Goal: Information Seeking & Learning: Check status

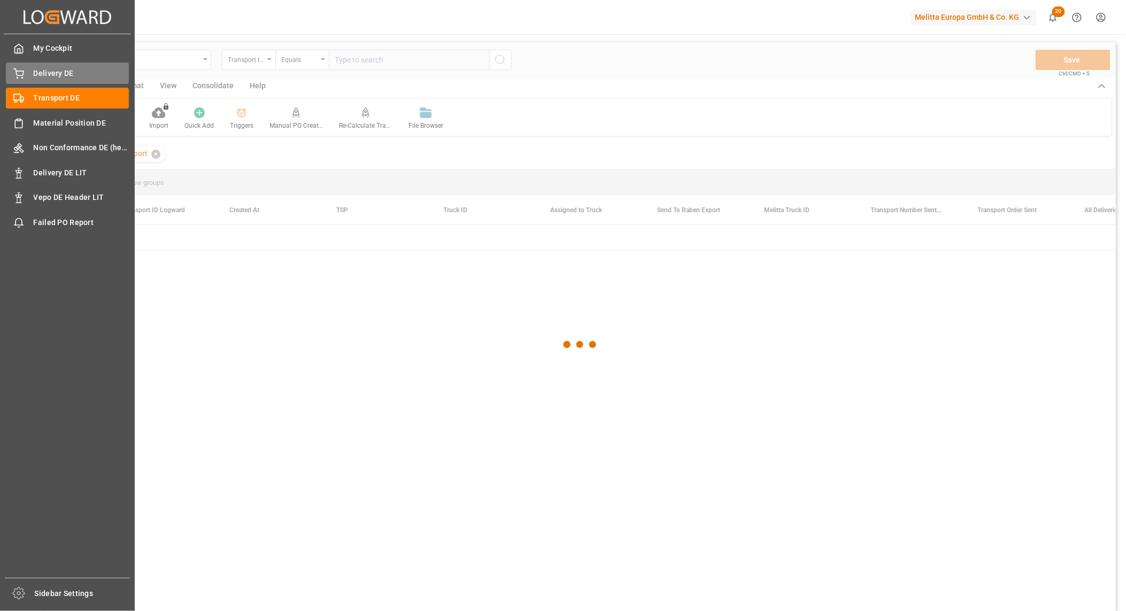
click at [24, 76] on icon at bounding box center [18, 73] width 11 height 11
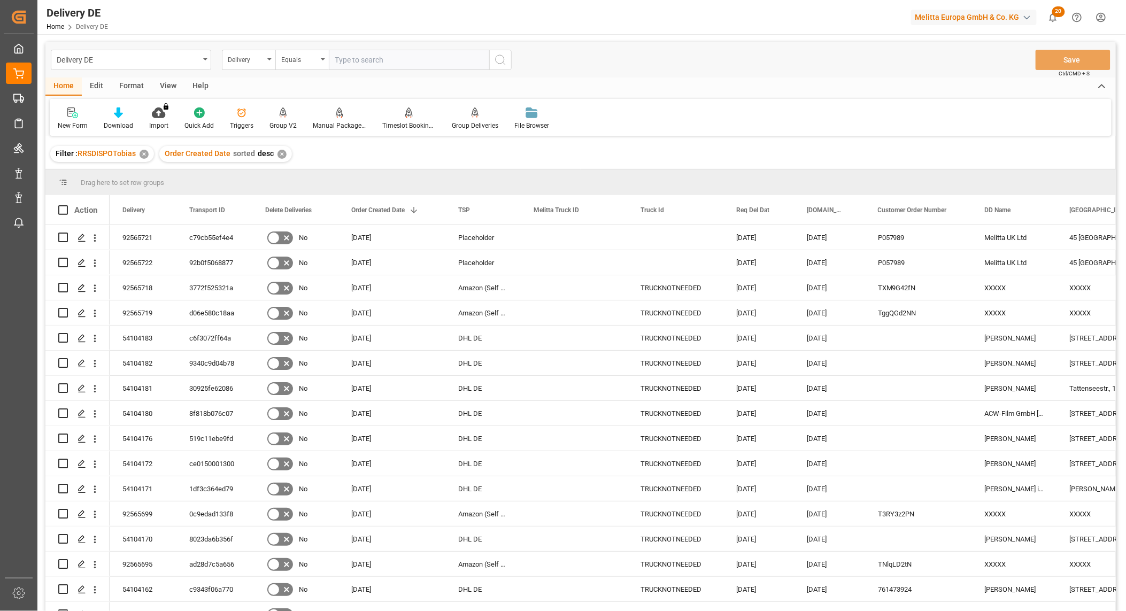
click at [339, 63] on input "text" at bounding box center [409, 60] width 160 height 20
paste input "92565556"
type input "92565556"
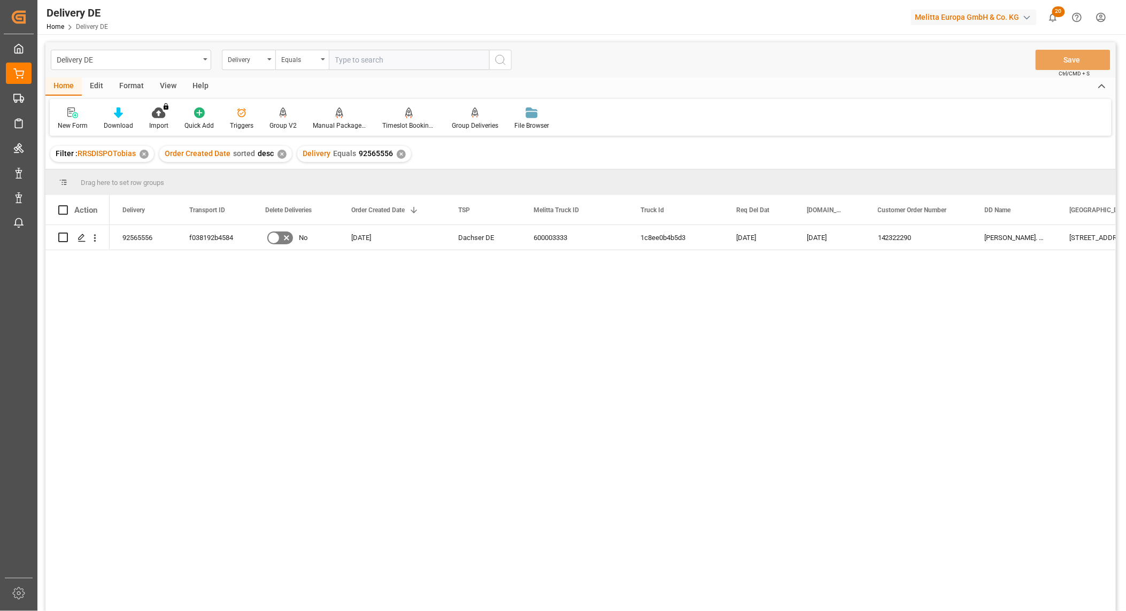
click at [378, 53] on input "text" at bounding box center [409, 60] width 160 height 20
paste input "92565728"
type input "92565728"
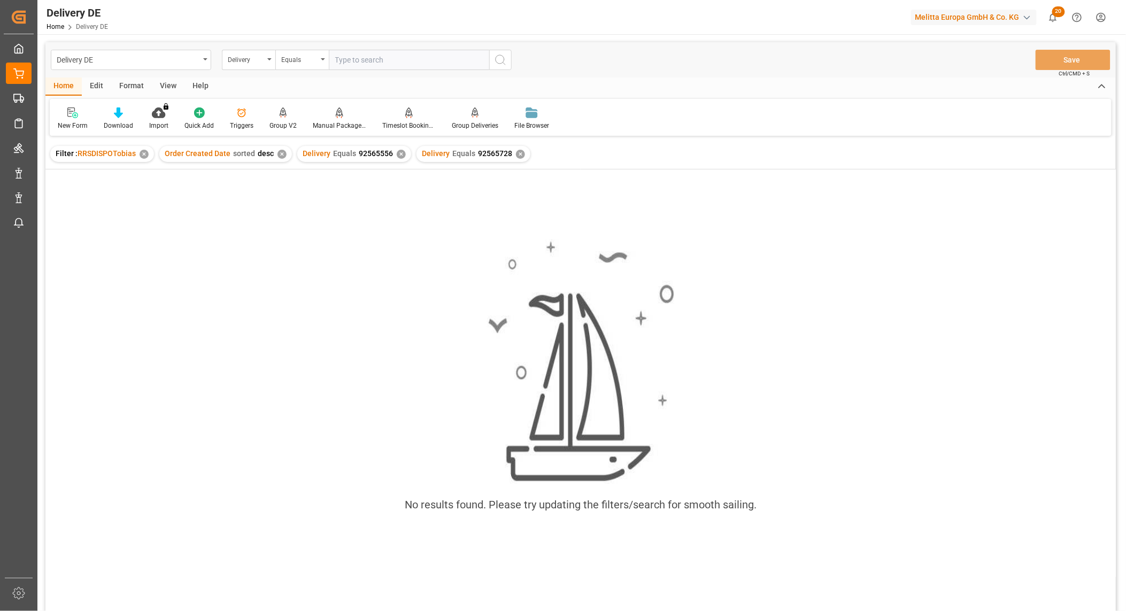
click at [398, 152] on div "✕" at bounding box center [401, 154] width 9 height 9
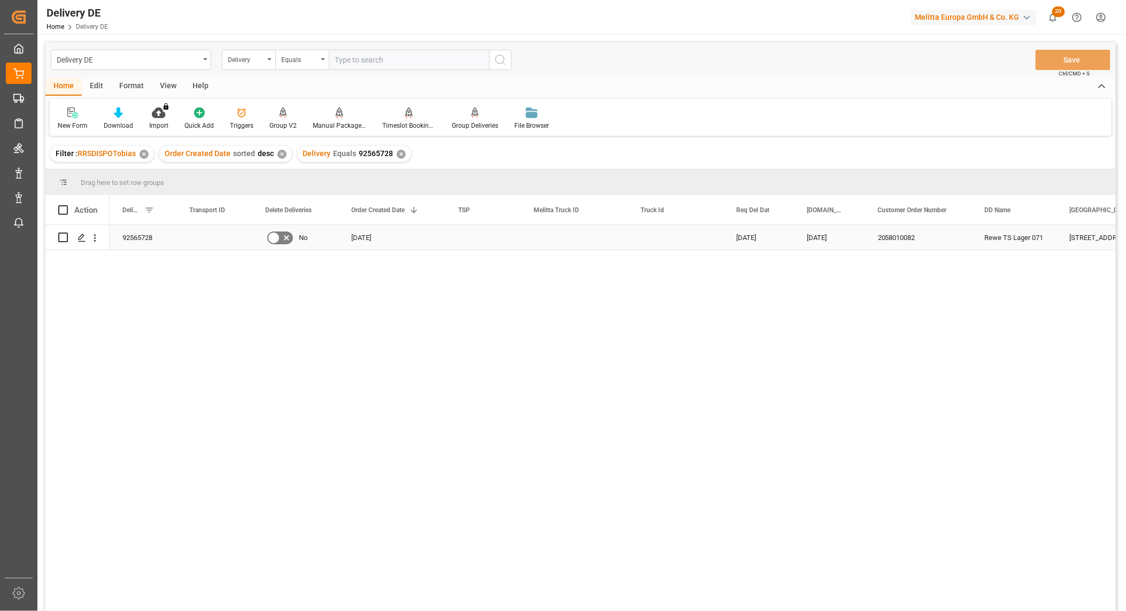
click at [65, 236] on input "Press Space to toggle row selection (unchecked)" at bounding box center [63, 238] width 10 height 10
checkbox input "true"
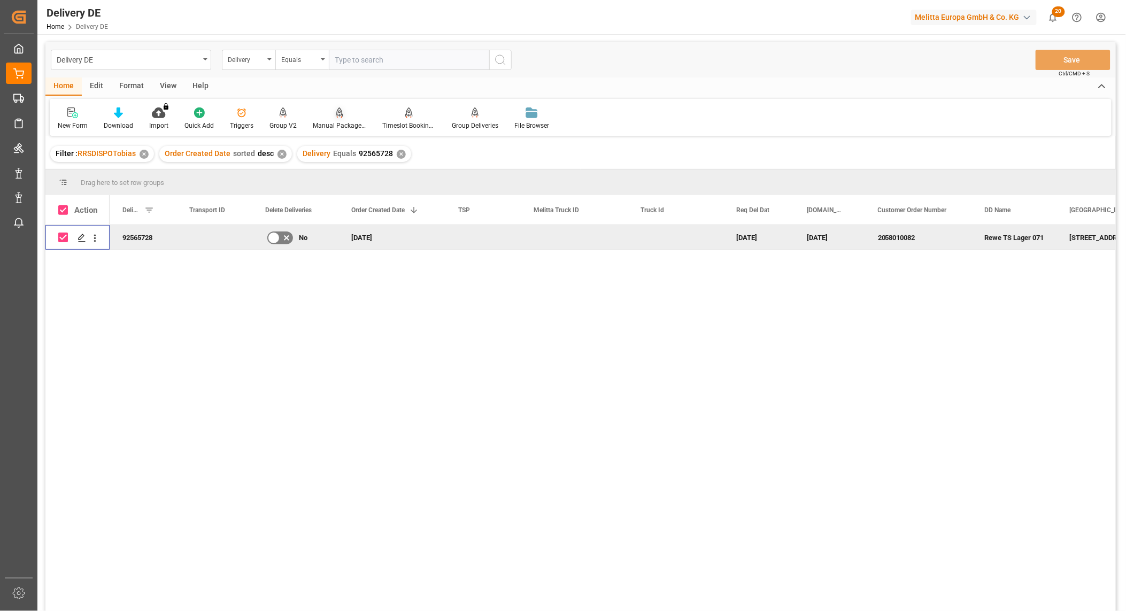
click at [335, 119] on div "Manual Package TypeDetermination" at bounding box center [340, 119] width 70 height 24
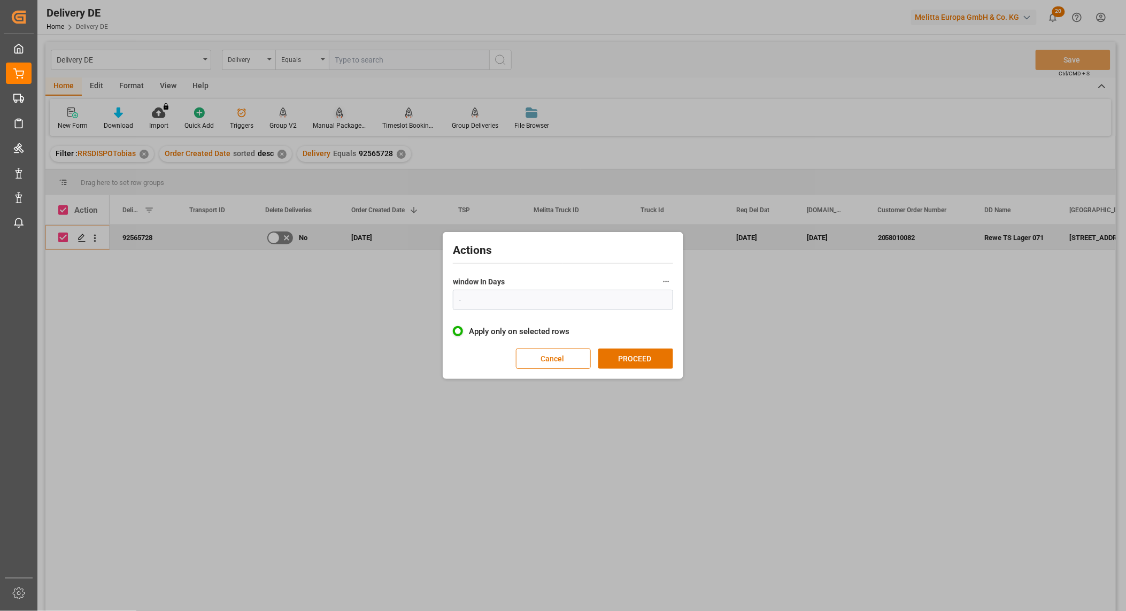
type input "1"
click at [652, 359] on button "PROCEED" at bounding box center [635, 359] width 75 height 20
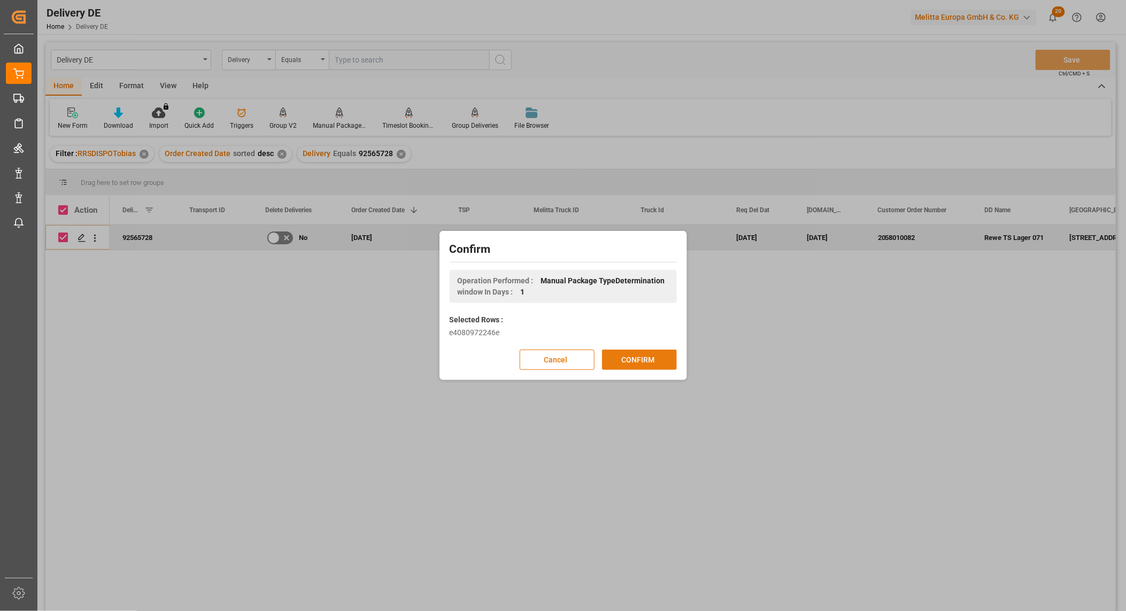
click at [640, 360] on button "CONFIRM" at bounding box center [639, 360] width 75 height 20
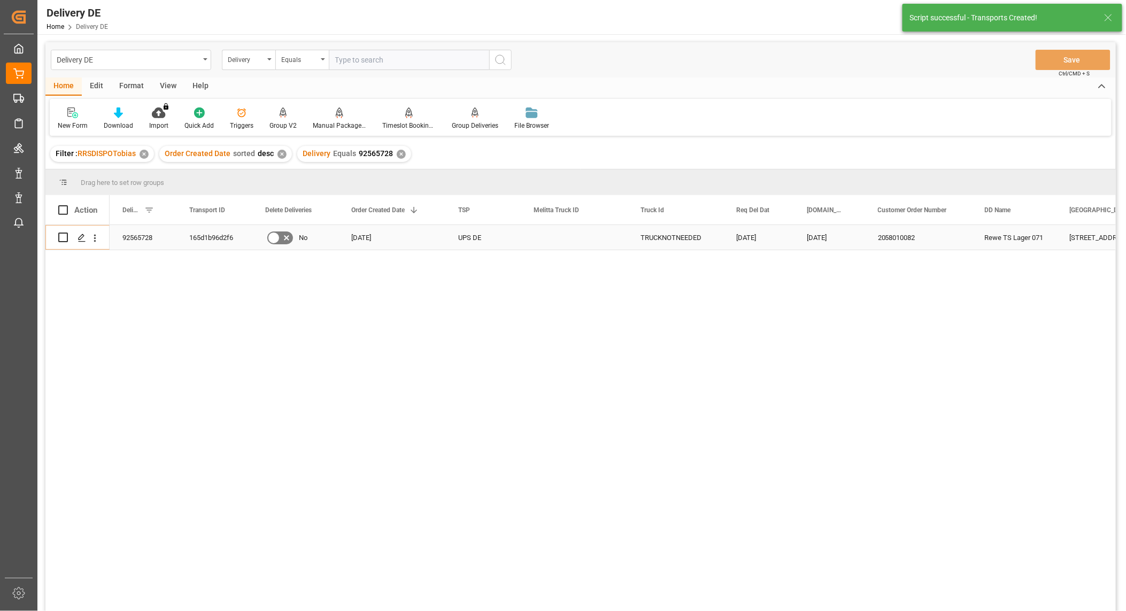
click at [147, 233] on div "92565728" at bounding box center [143, 237] width 67 height 25
click at [253, 64] on div "Delivery" at bounding box center [246, 58] width 36 height 12
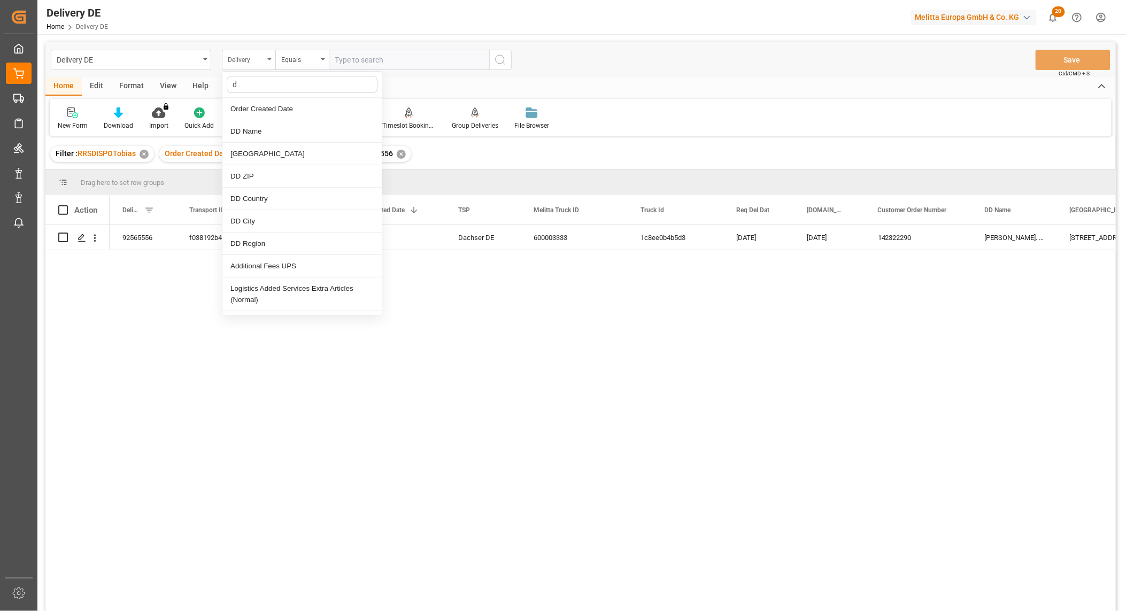
type input "dd"
click at [280, 216] on div "DD City" at bounding box center [301, 221] width 159 height 22
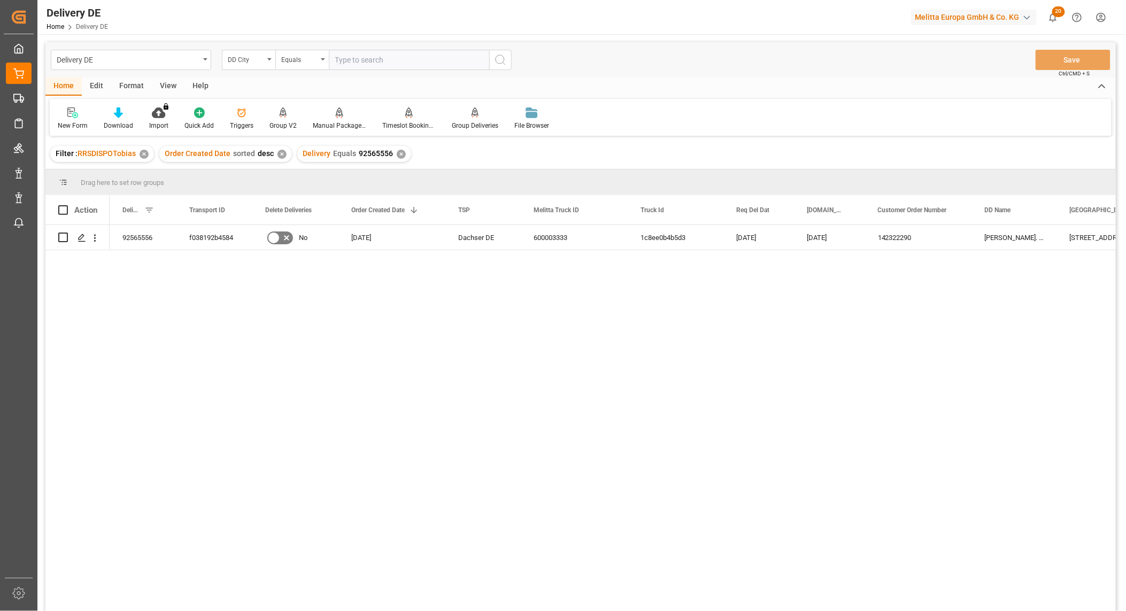
click at [351, 64] on input "text" at bounding box center [409, 60] width 160 height 20
type input "buttenheim"
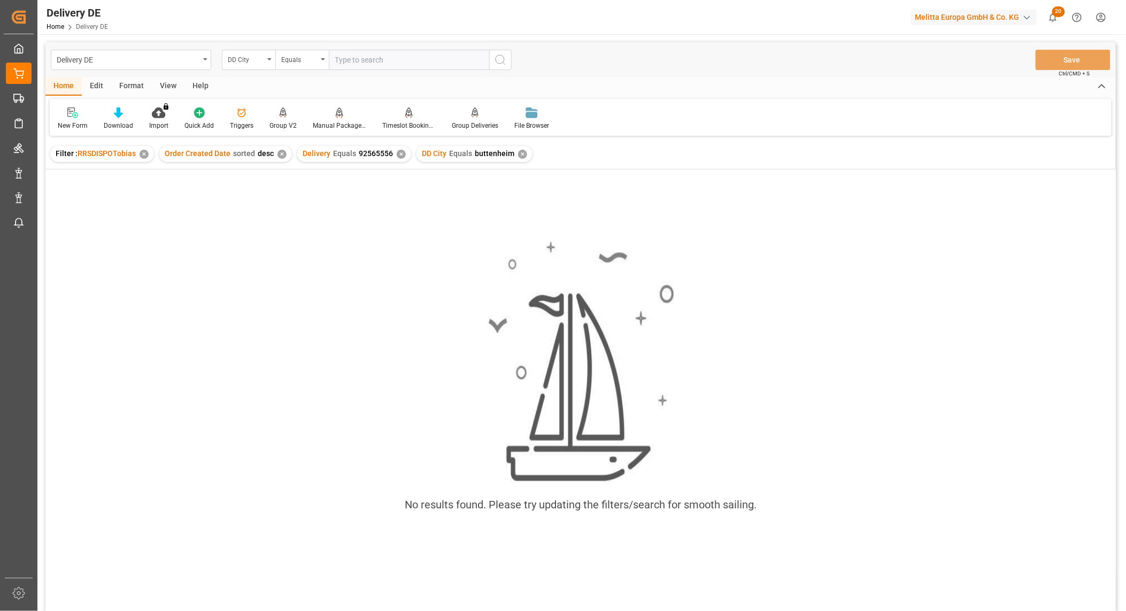
click at [397, 154] on div "✕" at bounding box center [401, 154] width 9 height 9
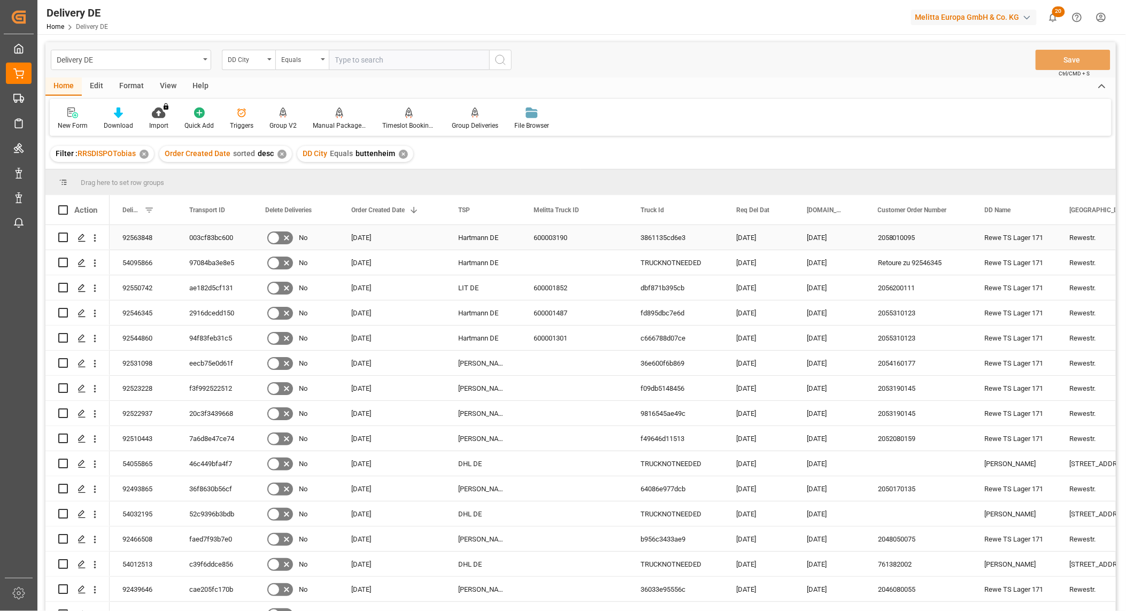
click at [212, 239] on div "003cf83bc600" at bounding box center [214, 237] width 76 height 25
click at [137, 234] on div "92563848" at bounding box center [143, 237] width 67 height 25
click at [400, 152] on div "✕" at bounding box center [403, 154] width 9 height 9
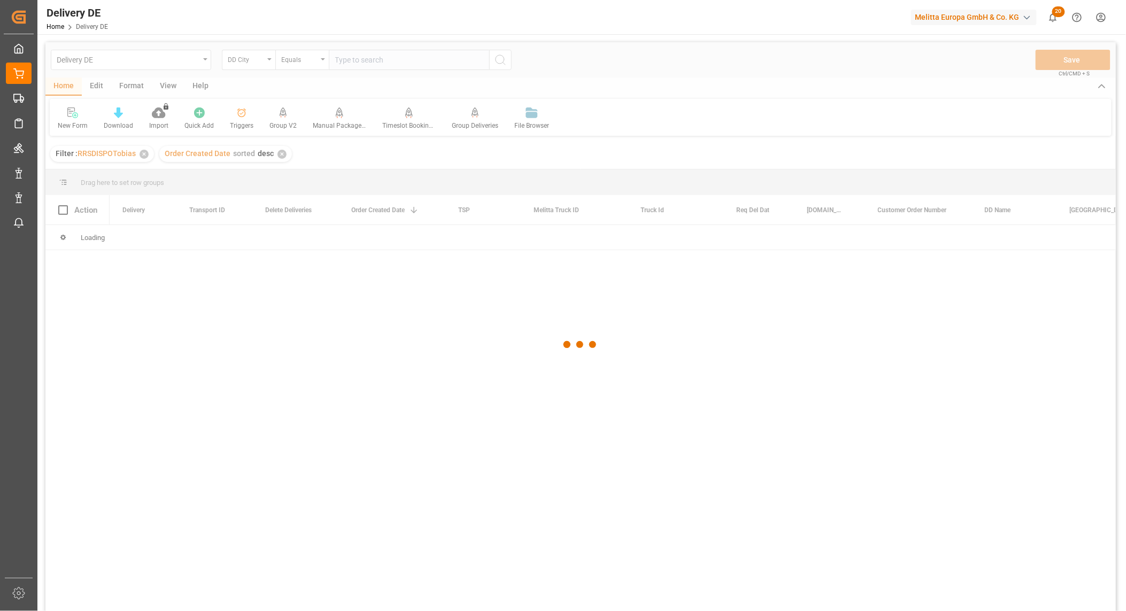
click at [242, 62] on div at bounding box center [580, 344] width 1071 height 605
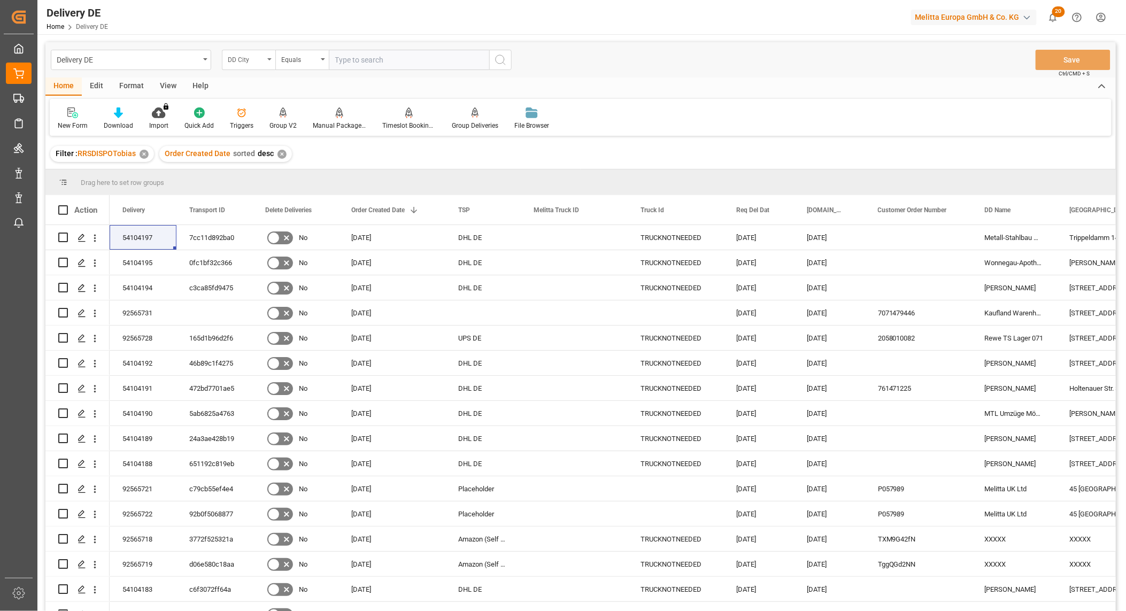
click at [254, 60] on div "DD City" at bounding box center [246, 58] width 36 height 12
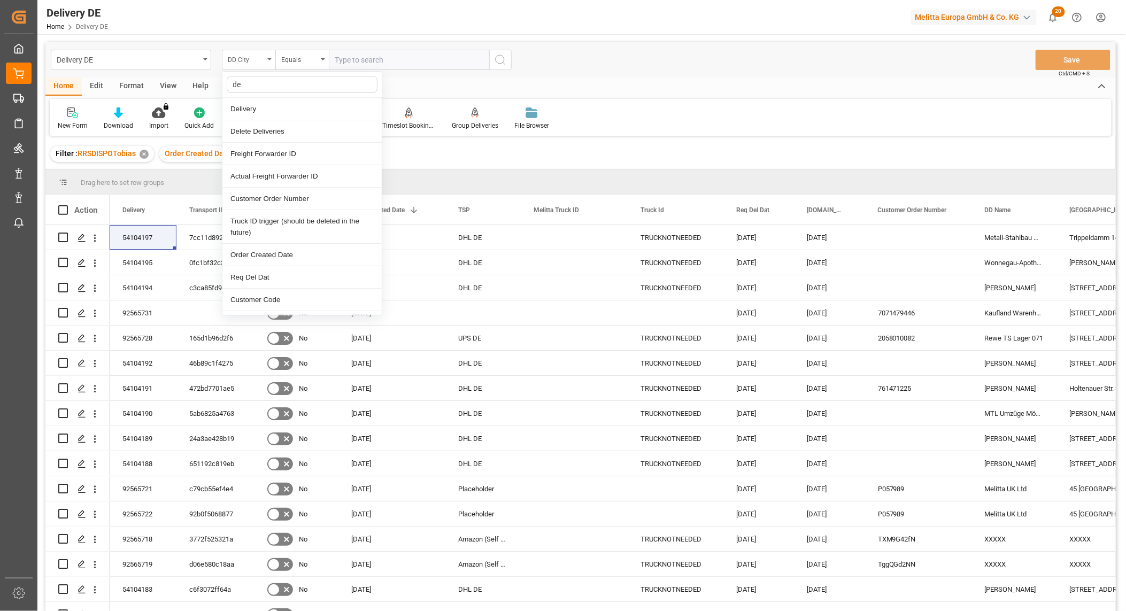
type input "del"
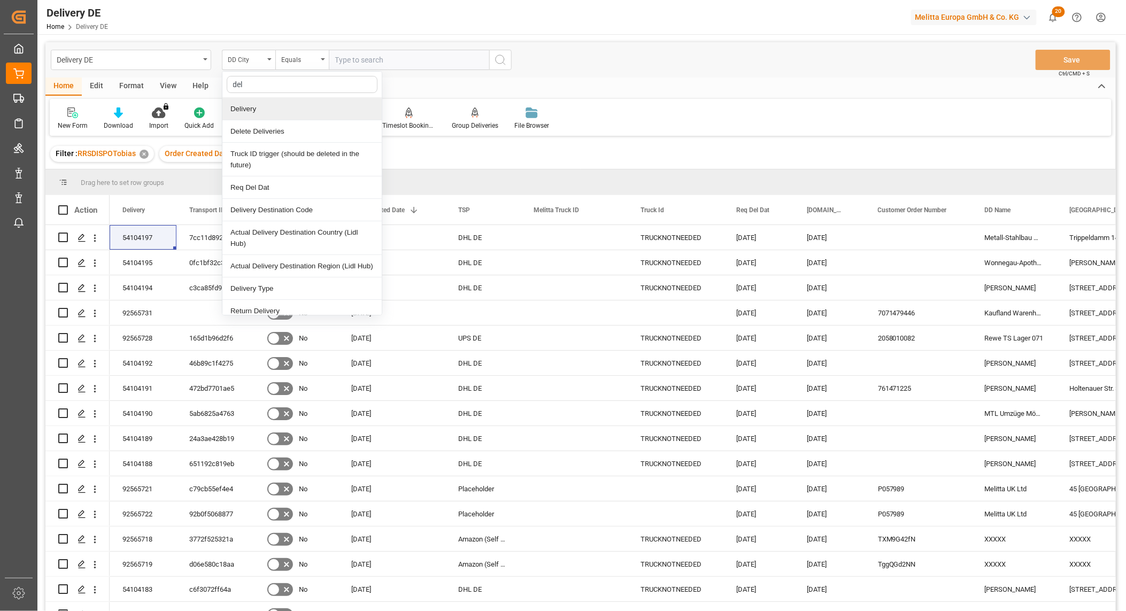
click at [255, 110] on div "Delivery" at bounding box center [301, 109] width 159 height 22
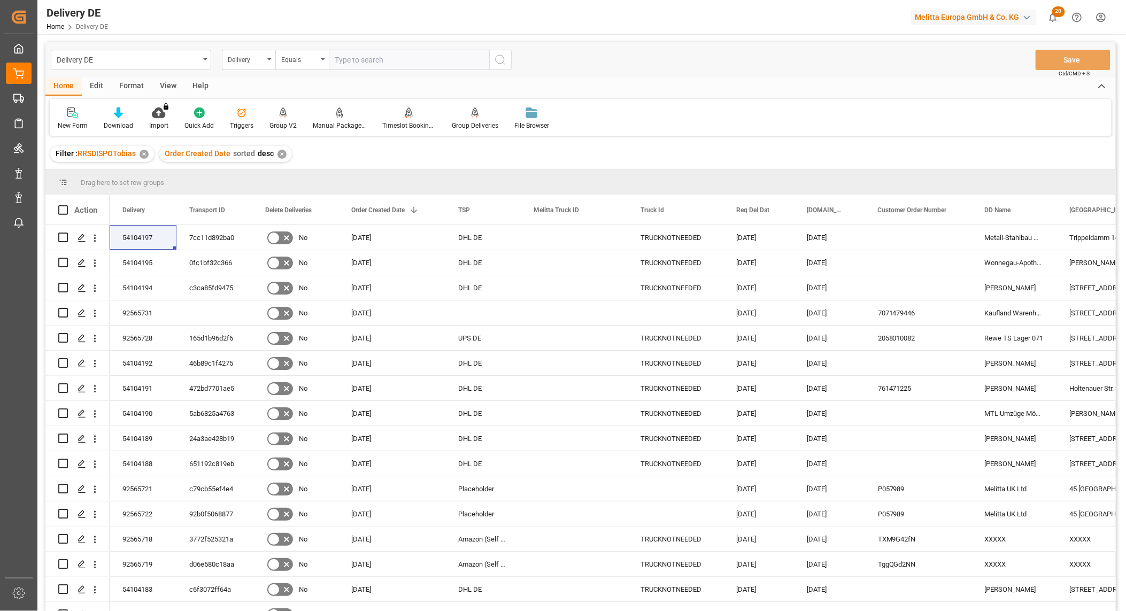
click at [345, 62] on input "text" at bounding box center [409, 60] width 160 height 20
paste input "92563666"
type input "92563666"
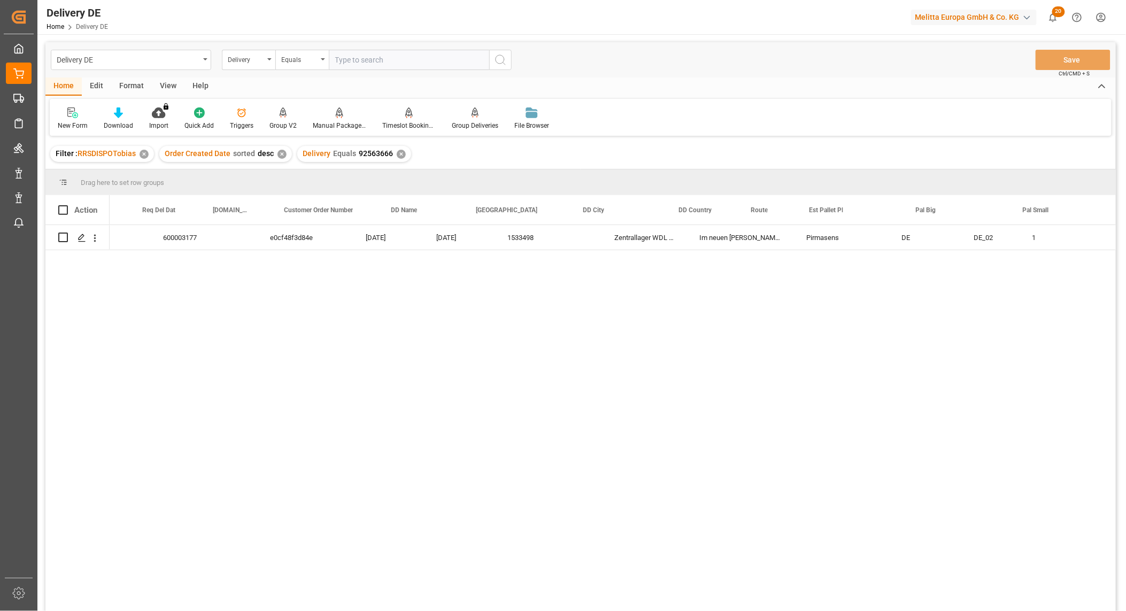
scroll to position [0, 371]
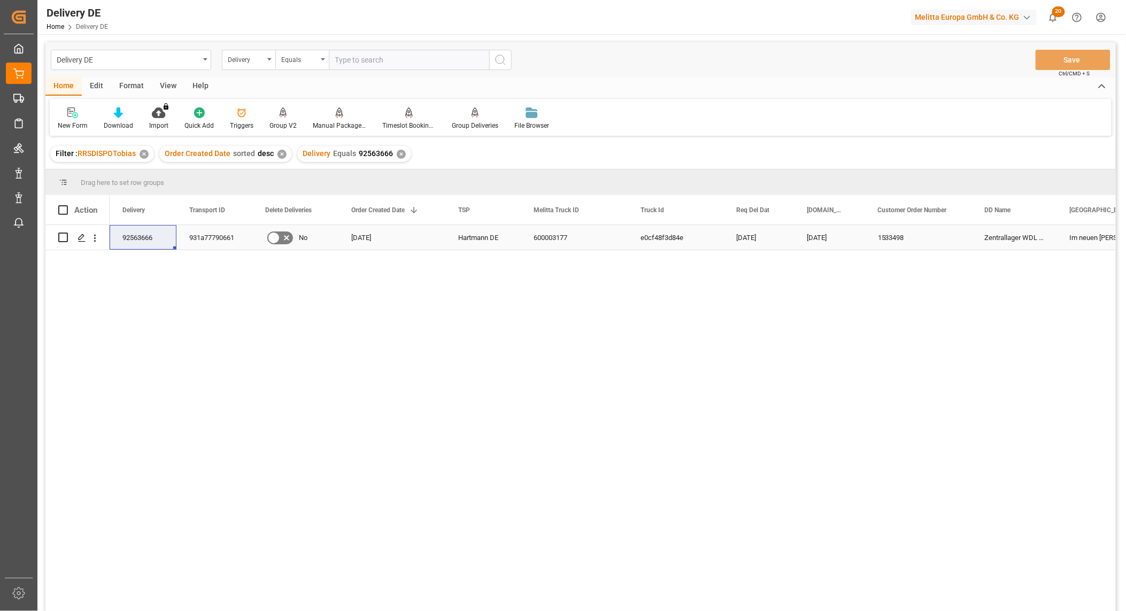
click at [204, 237] on div "931a77790661" at bounding box center [214, 237] width 76 height 25
